Goal: Information Seeking & Learning: Learn about a topic

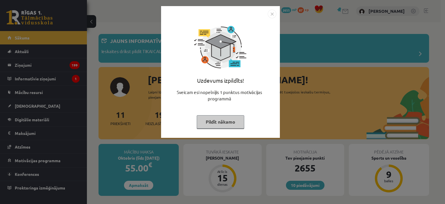
click at [271, 15] on img "Close" at bounding box center [272, 14] width 9 height 9
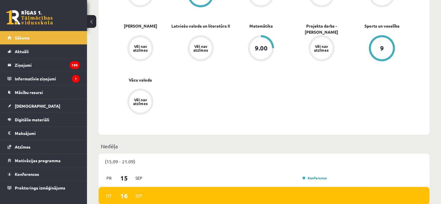
scroll to position [270, 0]
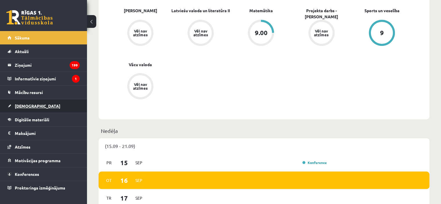
click at [38, 109] on link "[DEMOGRAPHIC_DATA]" at bounding box center [44, 105] width 72 height 13
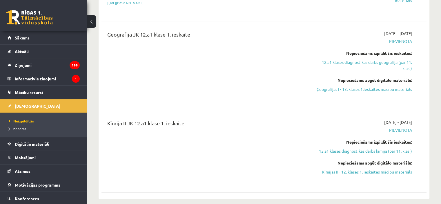
scroll to position [317, 0]
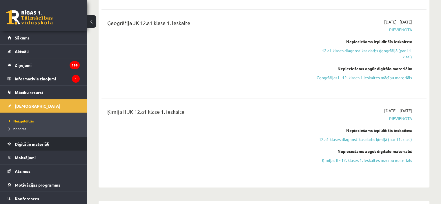
click at [44, 141] on span "Digitālie materiāli" at bounding box center [32, 143] width 34 height 5
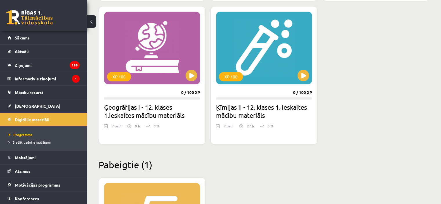
scroll to position [718, 0]
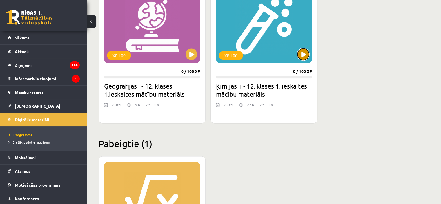
click at [304, 54] on button at bounding box center [303, 54] width 12 height 12
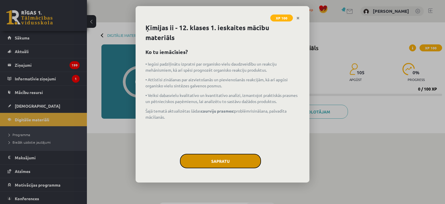
click at [202, 162] on button "Sapratu" at bounding box center [220, 161] width 81 height 14
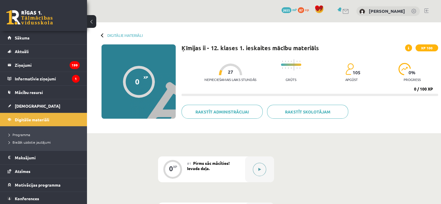
click at [258, 168] on icon at bounding box center [259, 168] width 3 height 3
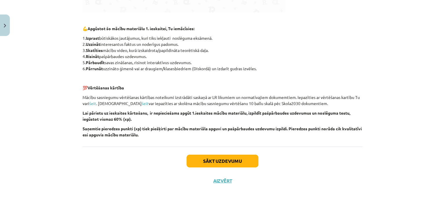
scroll to position [273, 0]
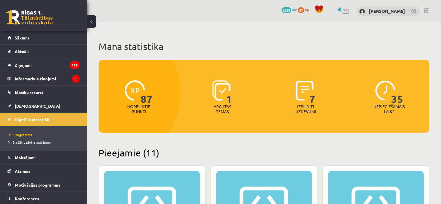
scroll to position [718, 0]
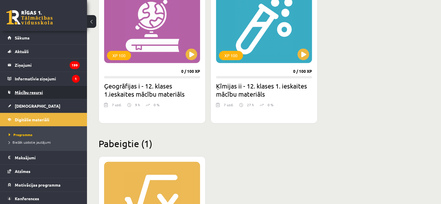
click at [33, 89] on link "Mācību resursi" at bounding box center [44, 91] width 72 height 13
